Goal: Check status: Check status

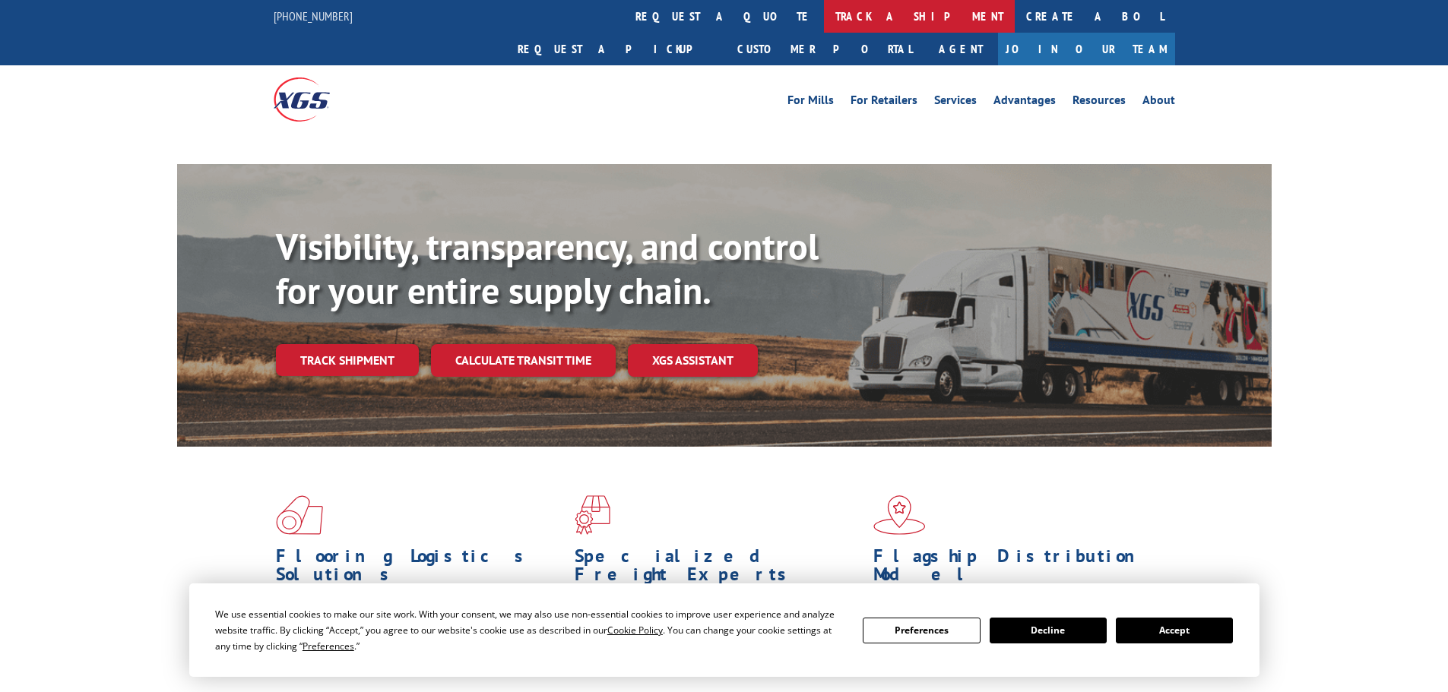
click at [824, 6] on link "track a shipment" at bounding box center [919, 16] width 191 height 33
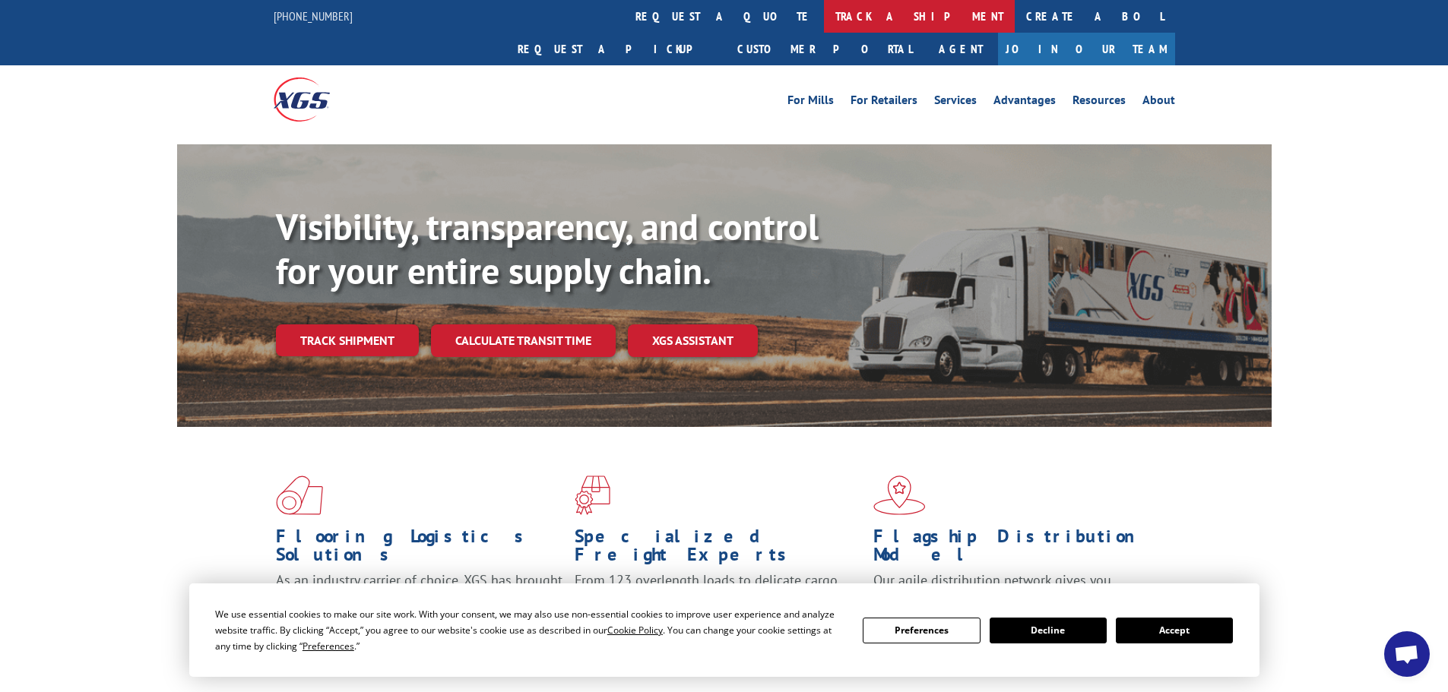
click at [824, 26] on link "track a shipment" at bounding box center [919, 16] width 191 height 33
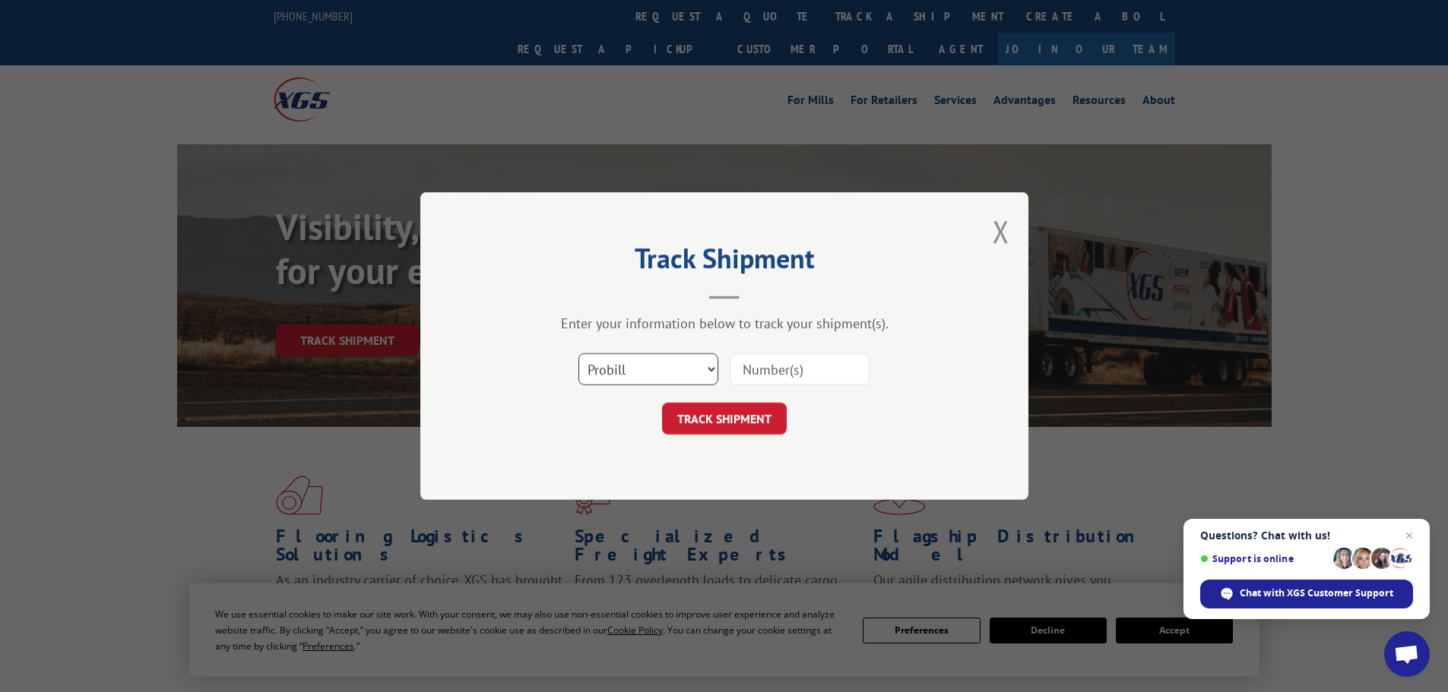
click at [641, 374] on select "Select category... Probill BOL PO" at bounding box center [648, 369] width 140 height 32
select select "po"
click at [578, 353] on select "Select category... Probill BOL PO" at bounding box center [648, 369] width 140 height 32
paste input "64534850"
type input "64534850"
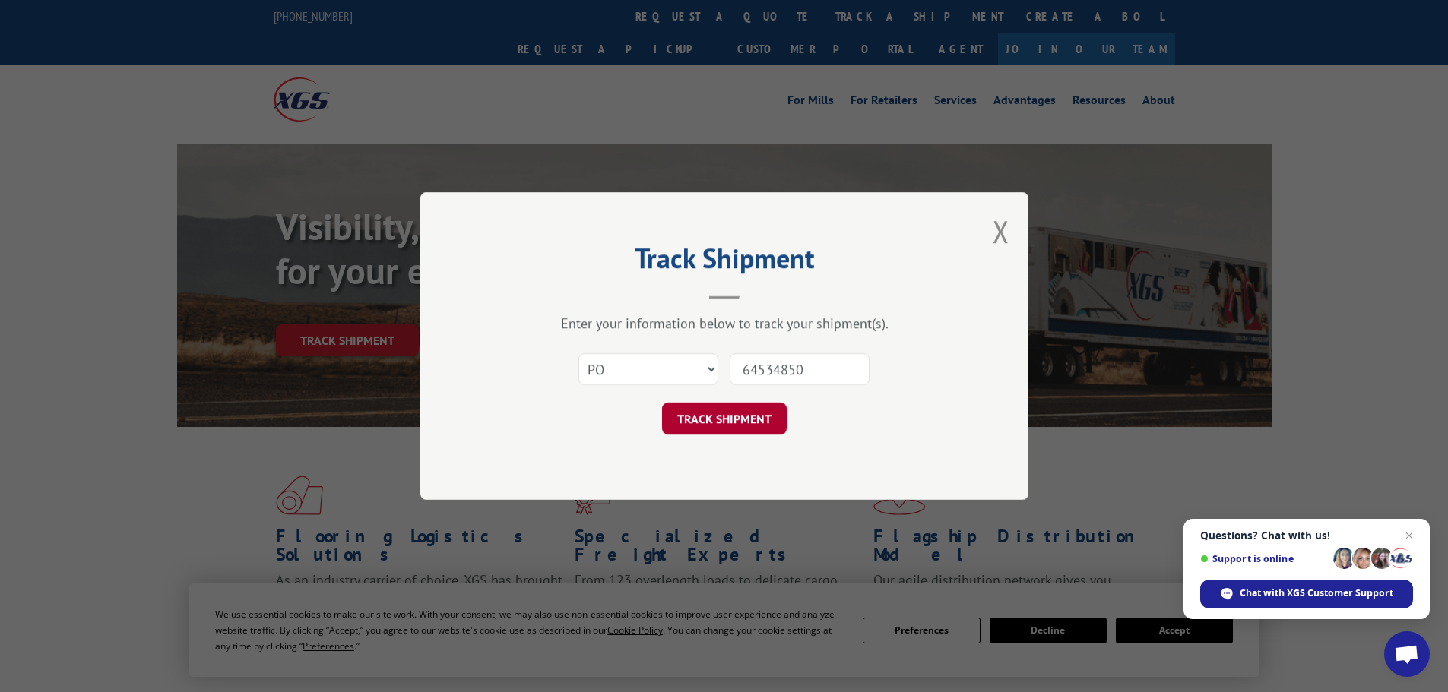
click at [759, 410] on button "TRACK SHIPMENT" at bounding box center [724, 419] width 125 height 32
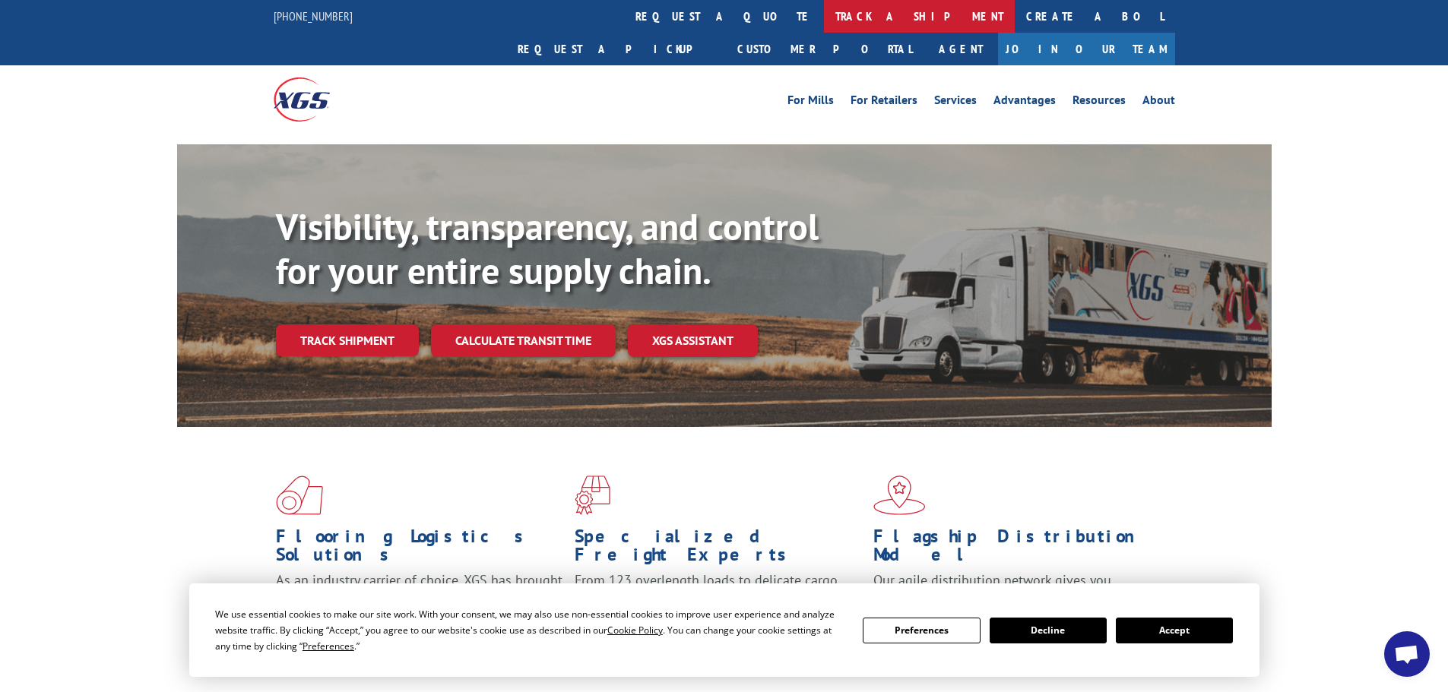
click at [824, 21] on link "track a shipment" at bounding box center [919, 16] width 191 height 33
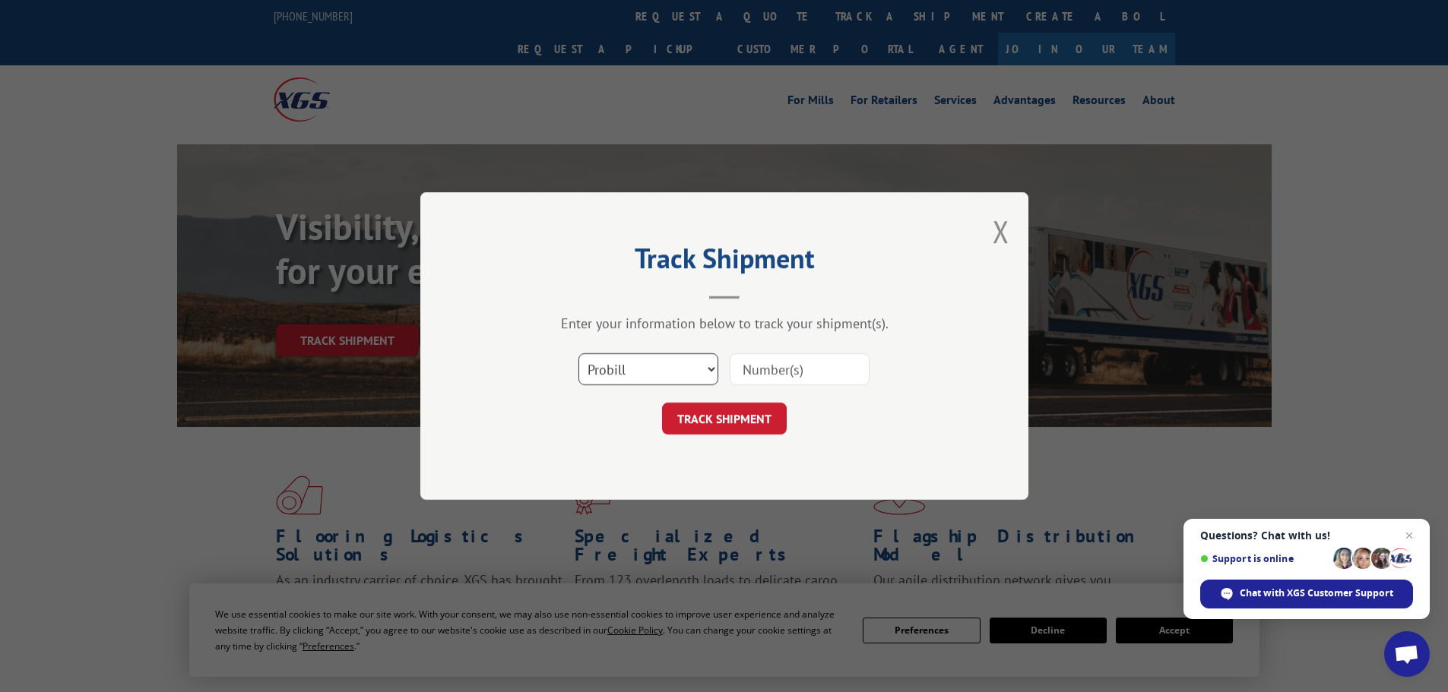
click at [660, 363] on select "Select category... Probill BOL PO" at bounding box center [648, 369] width 140 height 32
select select "po"
click at [578, 353] on select "Select category... Probill BOL PO" at bounding box center [648, 369] width 140 height 32
drag, startPoint x: 794, startPoint y: 353, endPoint x: 784, endPoint y: 375, distance: 24.8
paste input "64534878"
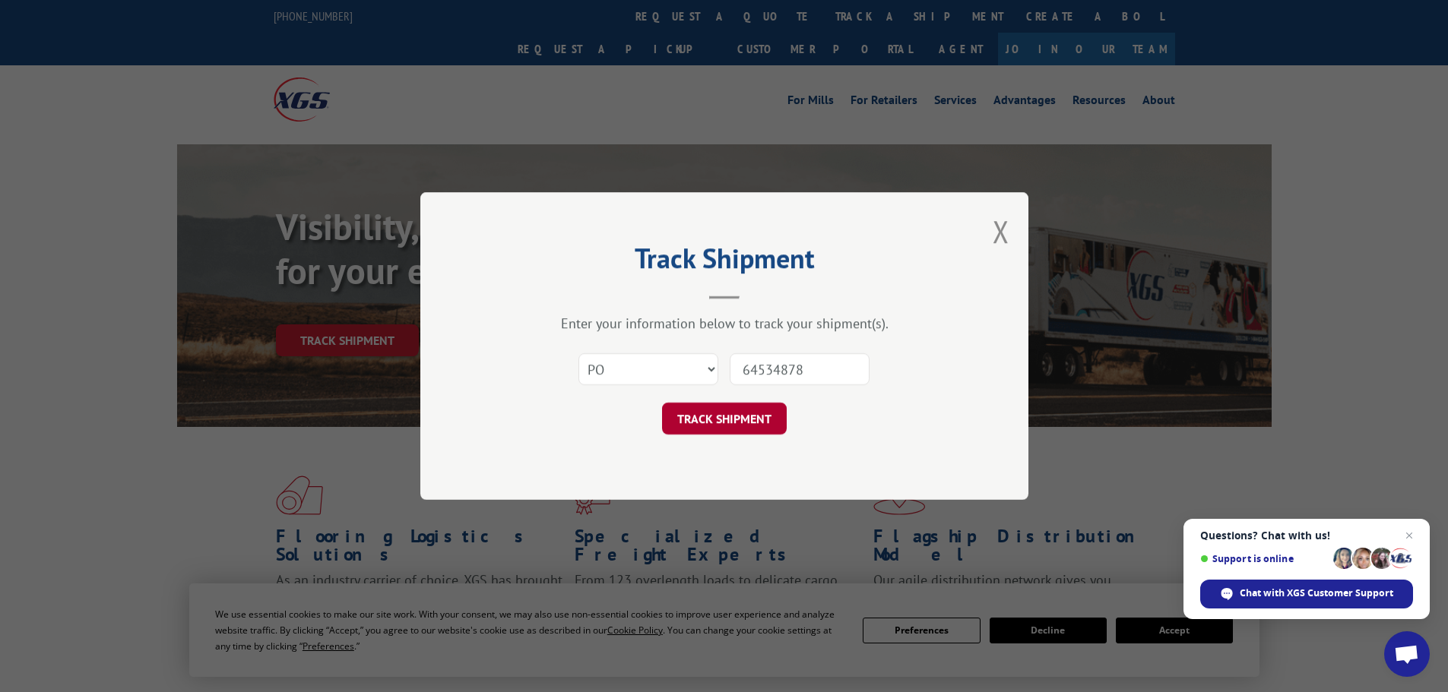
type input "64534878"
click at [746, 417] on button "TRACK SHIPMENT" at bounding box center [724, 419] width 125 height 32
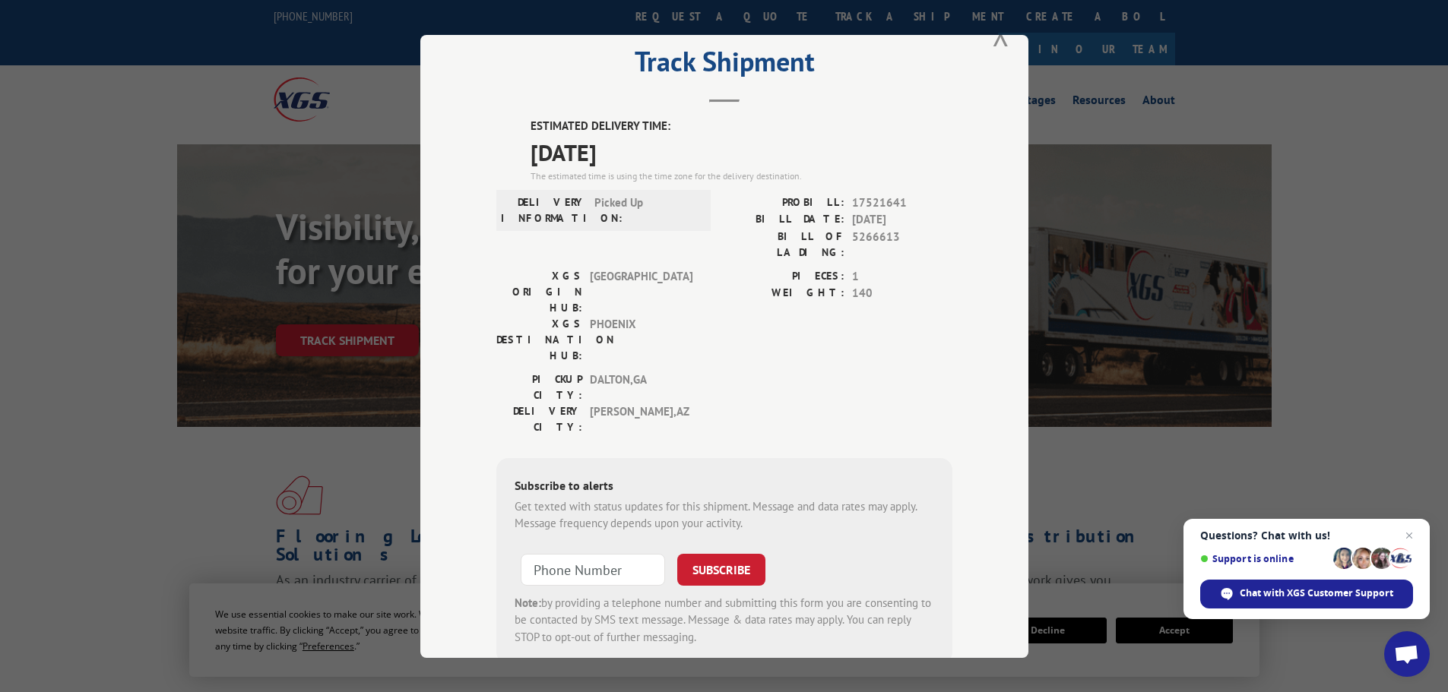
scroll to position [61, 0]
